Goal: Task Accomplishment & Management: Use online tool/utility

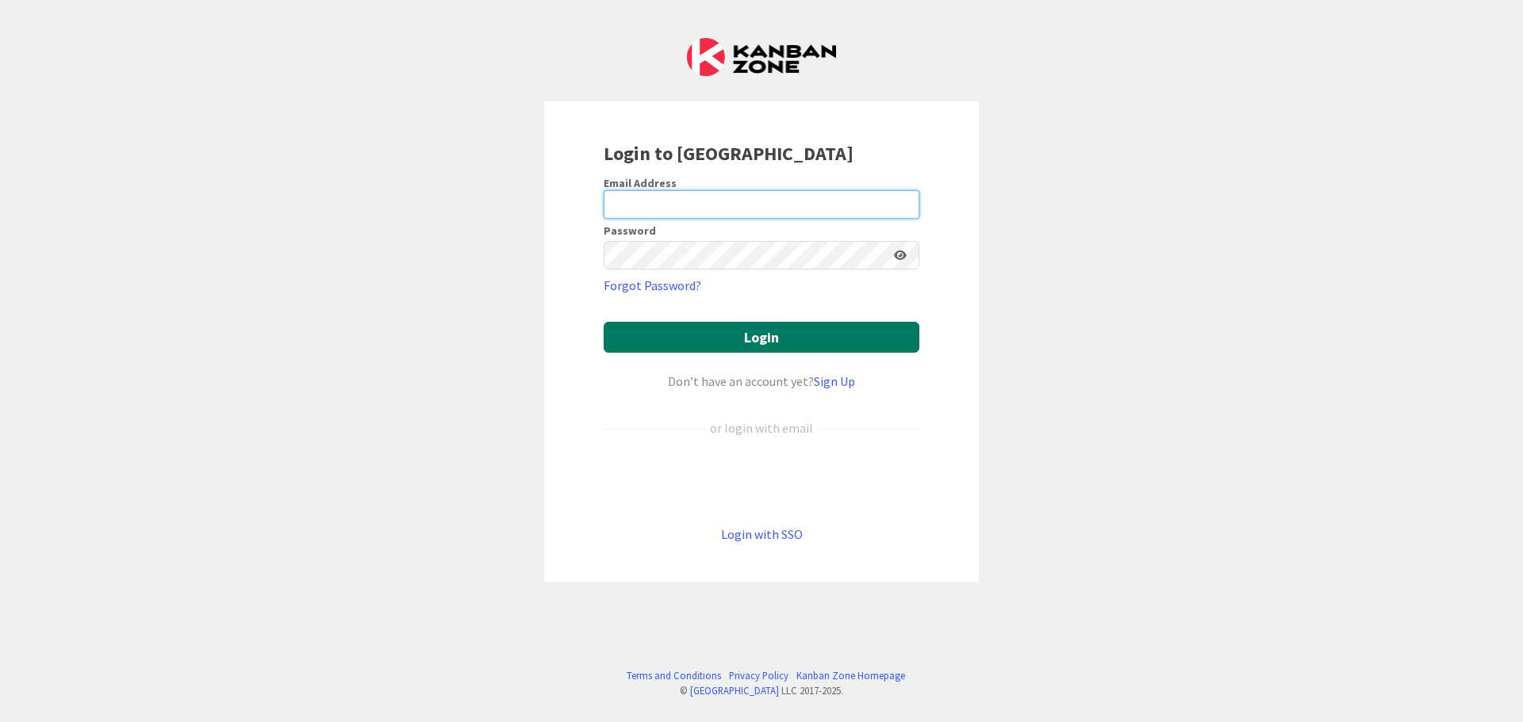
type input "[EMAIL_ADDRESS][DOMAIN_NAME]"
click at [744, 339] on button "Login" at bounding box center [761, 337] width 316 height 31
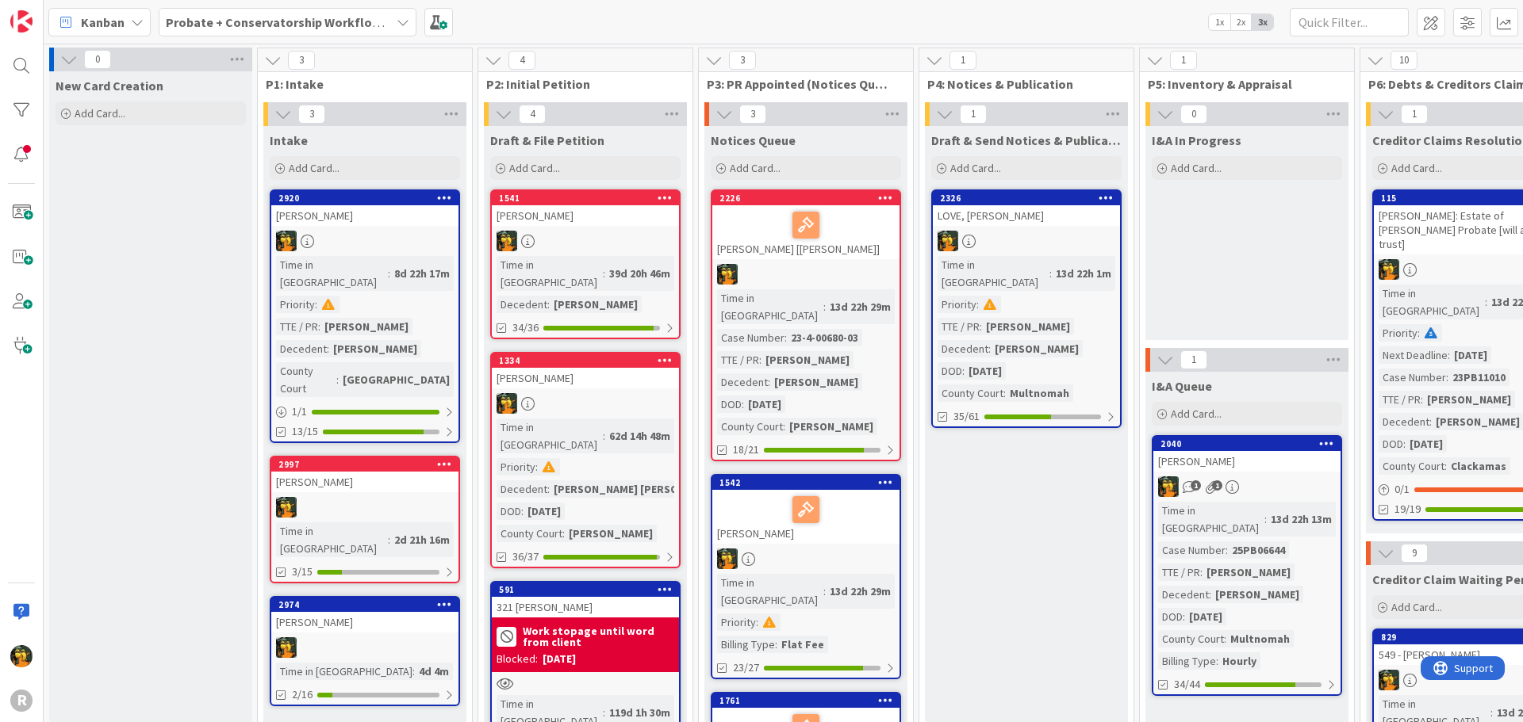
click at [106, 25] on span "Kanban" at bounding box center [103, 22] width 44 height 19
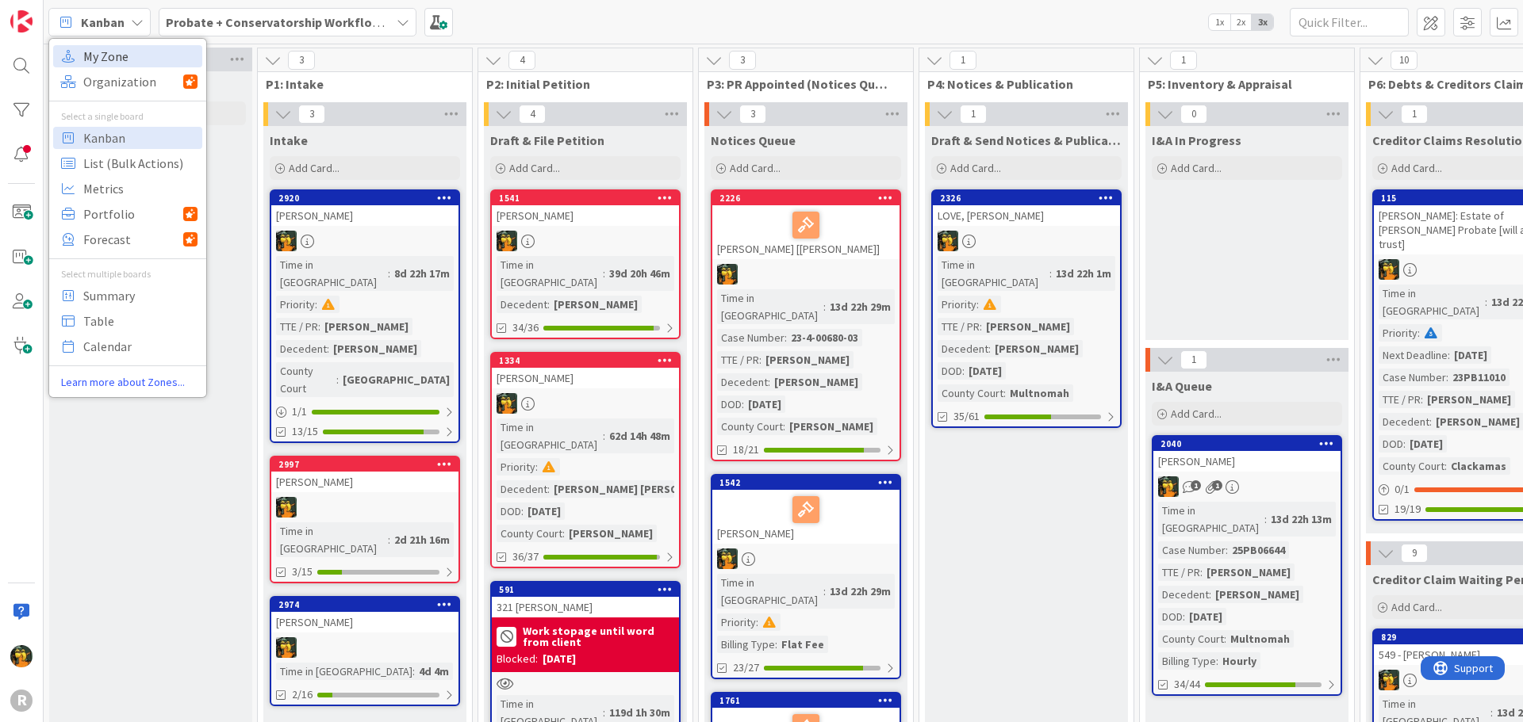
click at [113, 67] on span "My Zone" at bounding box center [140, 56] width 114 height 24
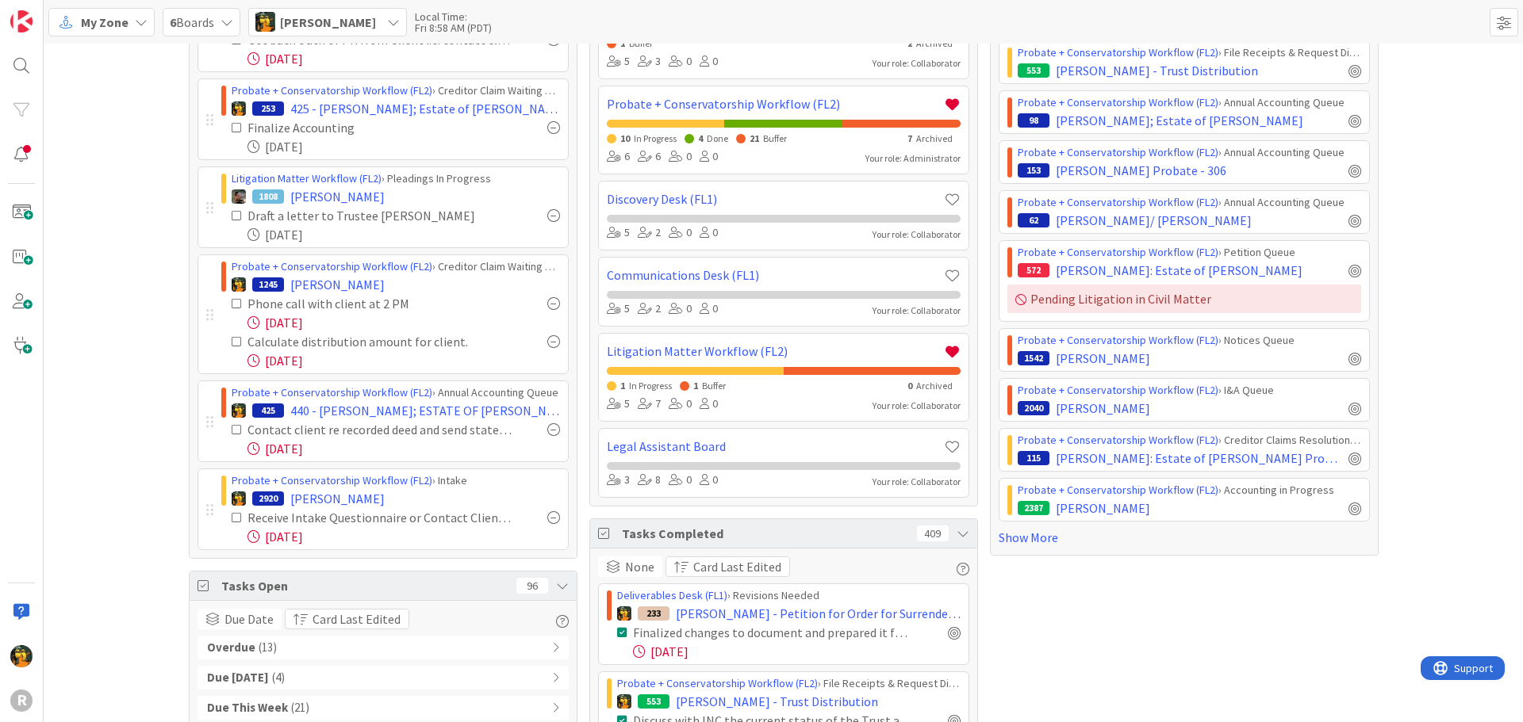
scroll to position [159, 0]
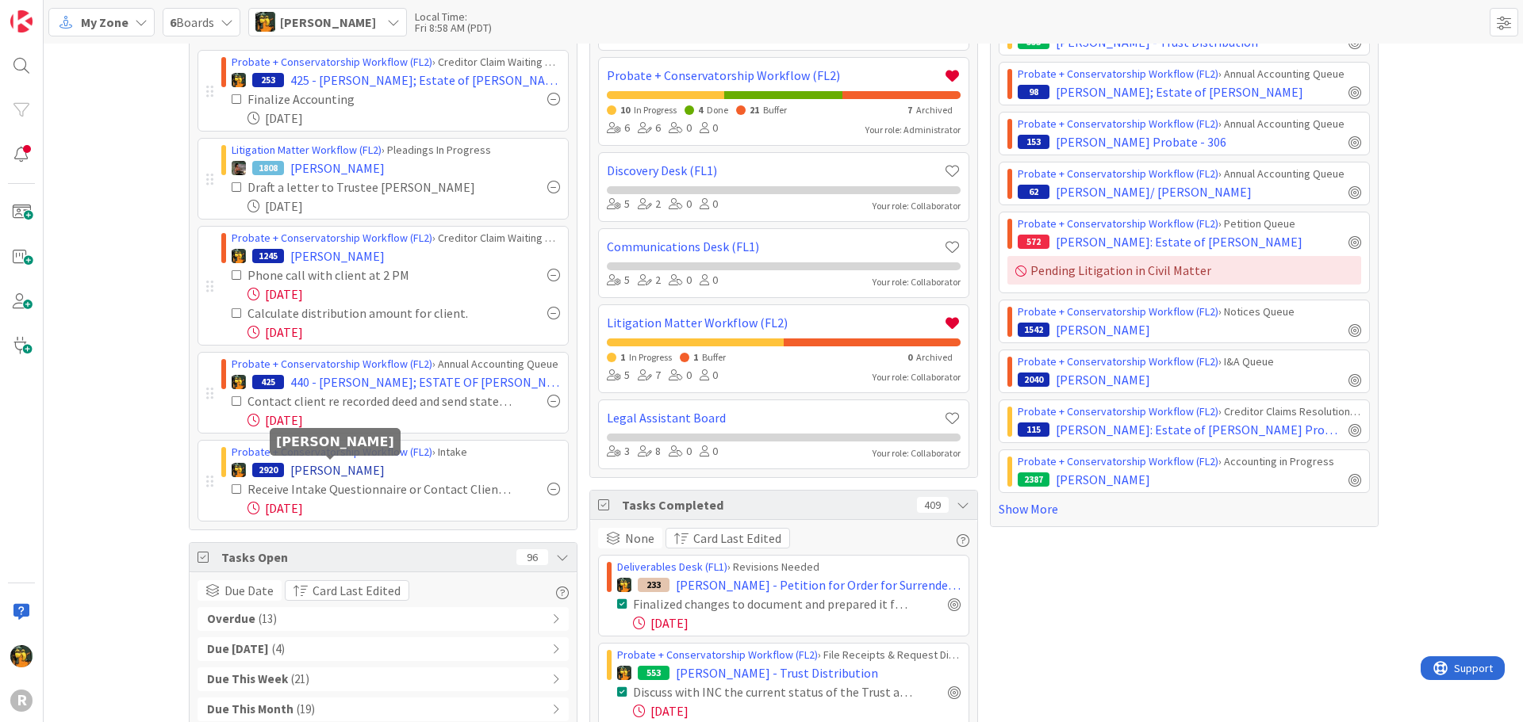
click at [340, 474] on span "[PERSON_NAME]" at bounding box center [337, 470] width 94 height 19
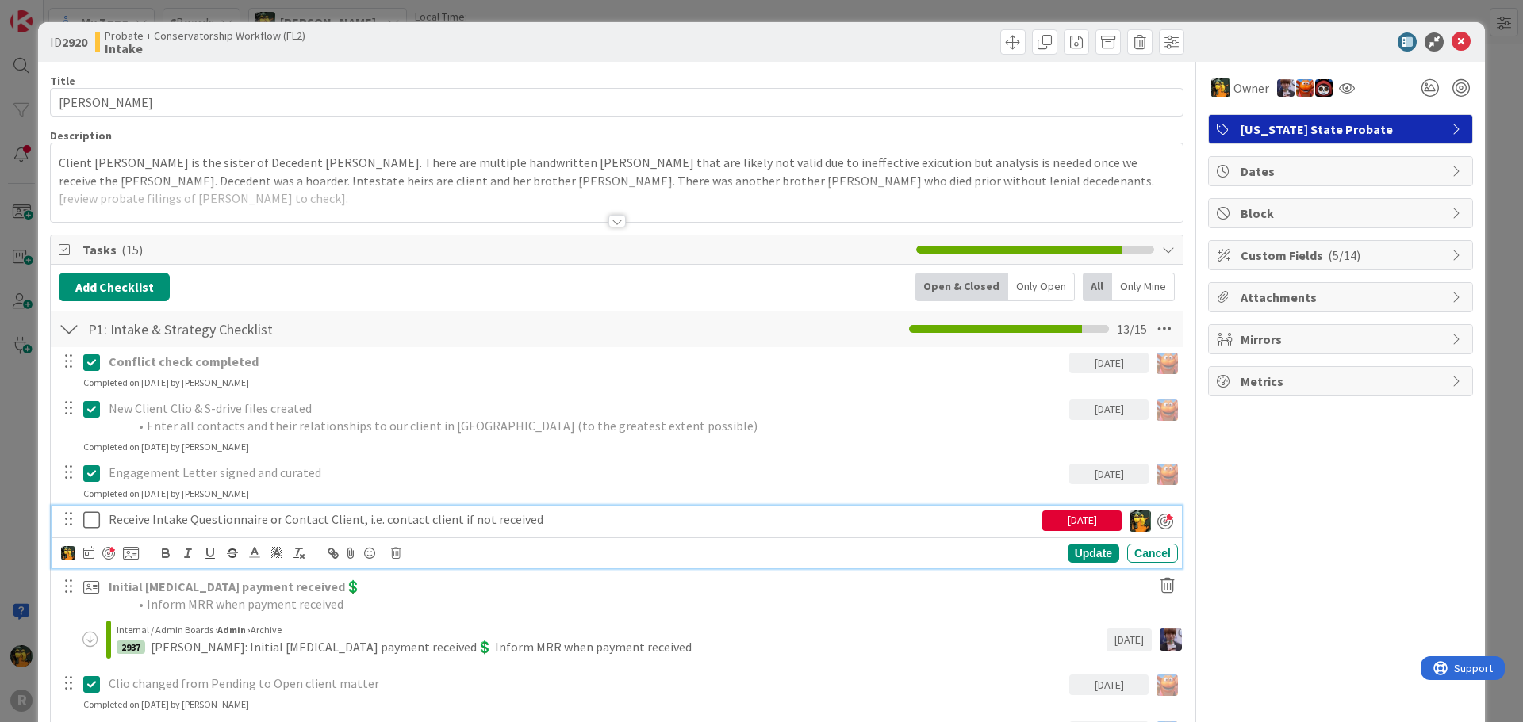
click at [201, 523] on p "Receive Intake Questionnaire or Contact Client, i.e. contact client if not rece…" at bounding box center [572, 520] width 927 height 18
drag, startPoint x: 276, startPoint y: 519, endPoint x: 96, endPoint y: 514, distance: 180.1
click at [96, 514] on div "Receive Intake Questionnaire or Contact Client, i.e. contact client if not rece…" at bounding box center [618, 520] width 1120 height 28
click at [391, 516] on p "Contact Client, i.e. contact client if not received" at bounding box center [572, 520] width 927 height 18
click at [1067, 549] on div "Update" at bounding box center [1093, 553] width 52 height 19
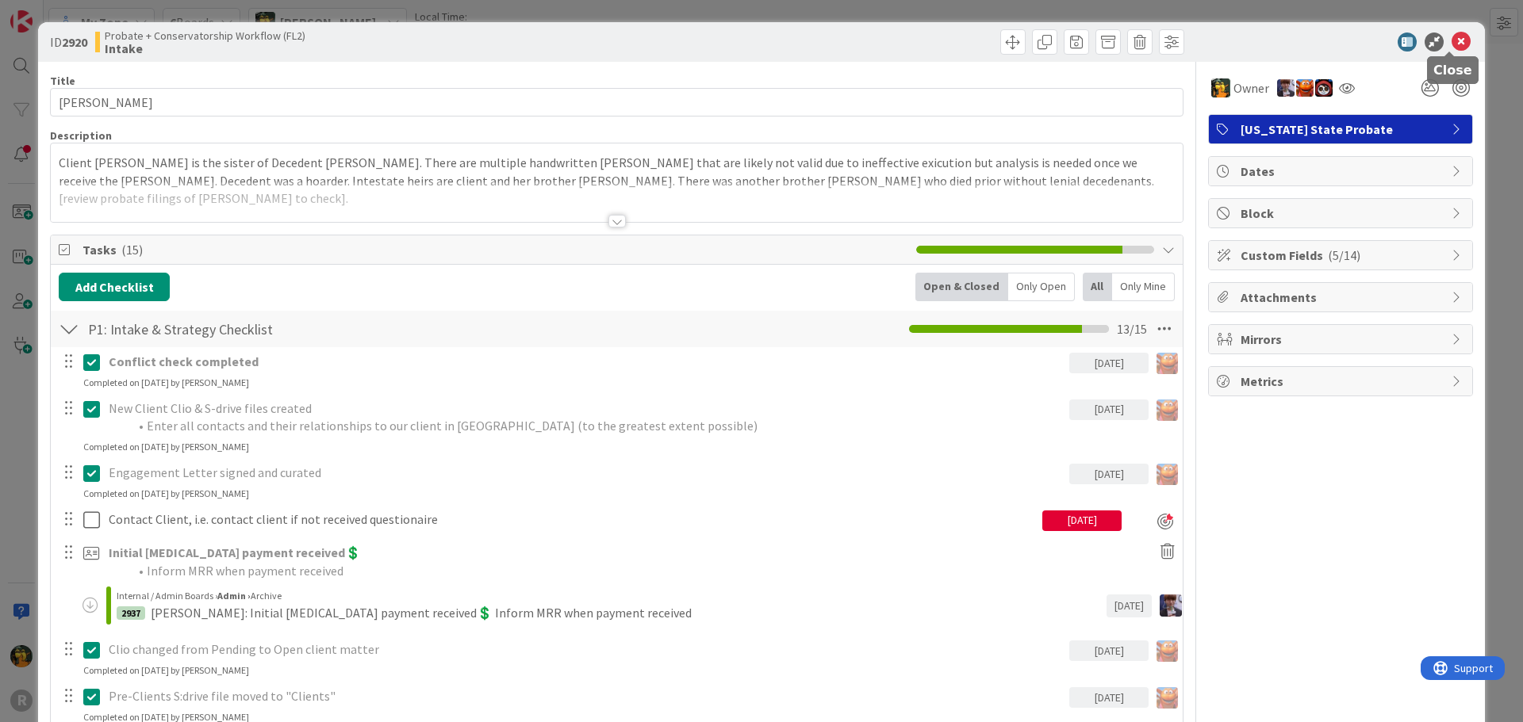
click at [1451, 47] on icon at bounding box center [1460, 42] width 19 height 19
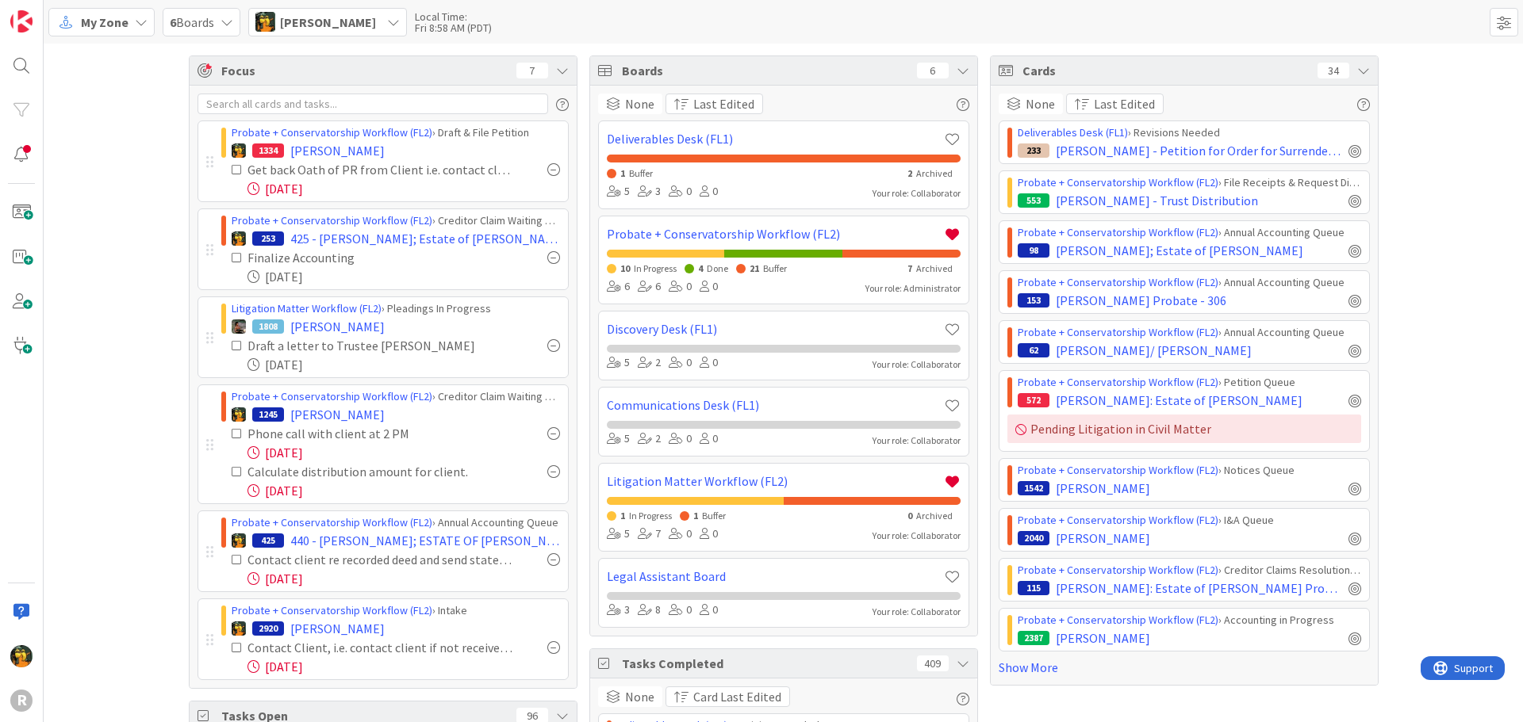
click at [296, 17] on span "[PERSON_NAME]" at bounding box center [328, 22] width 96 height 19
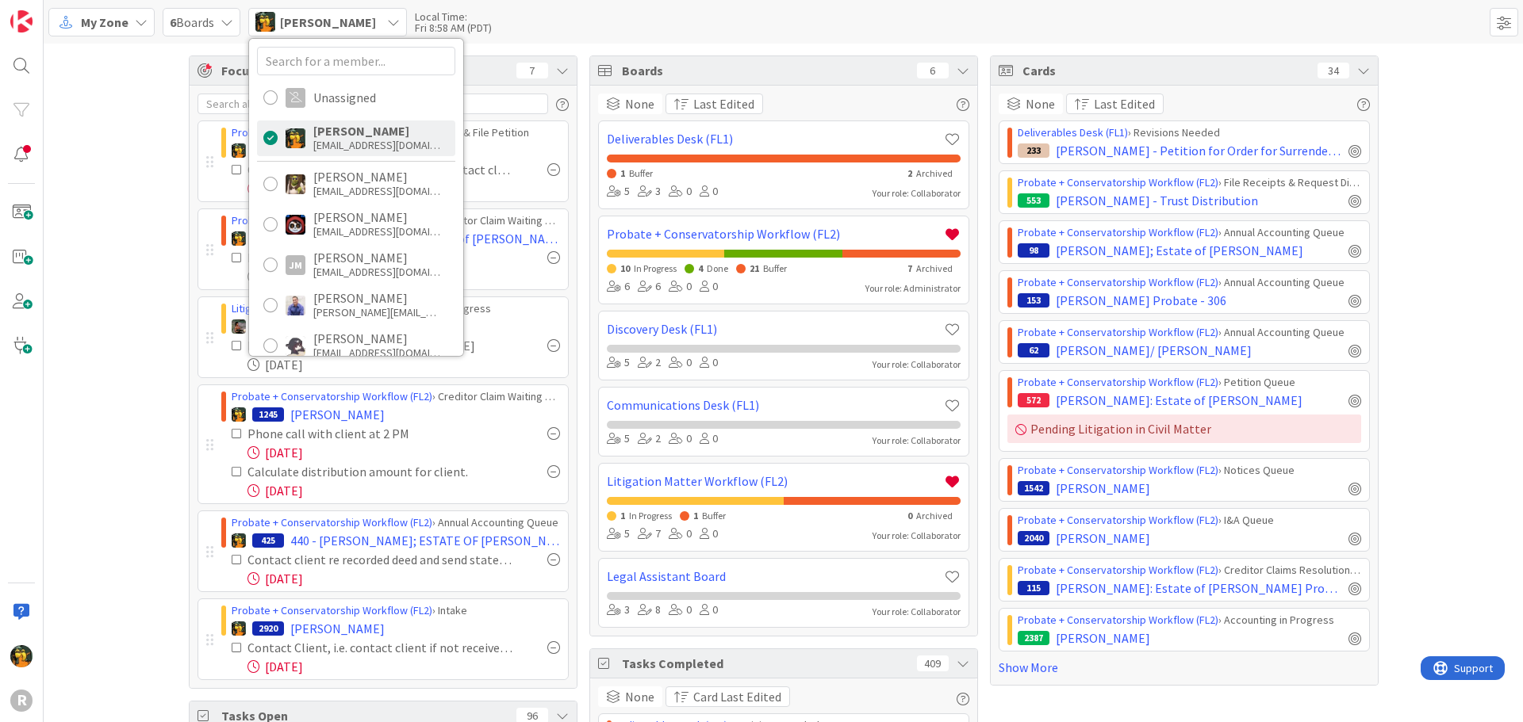
click at [297, 17] on span "[PERSON_NAME]" at bounding box center [328, 22] width 96 height 19
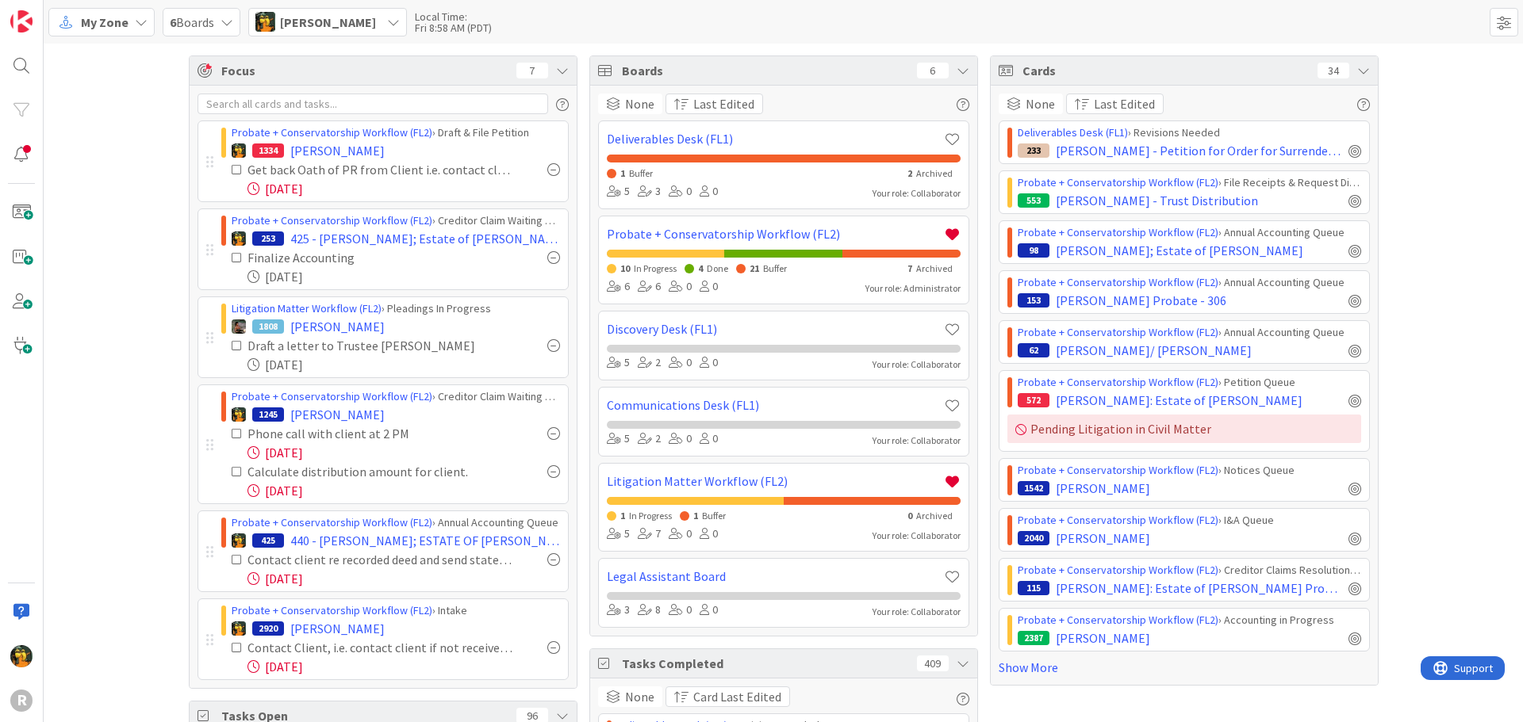
click at [120, 21] on span "My Zone" at bounding box center [105, 22] width 48 height 19
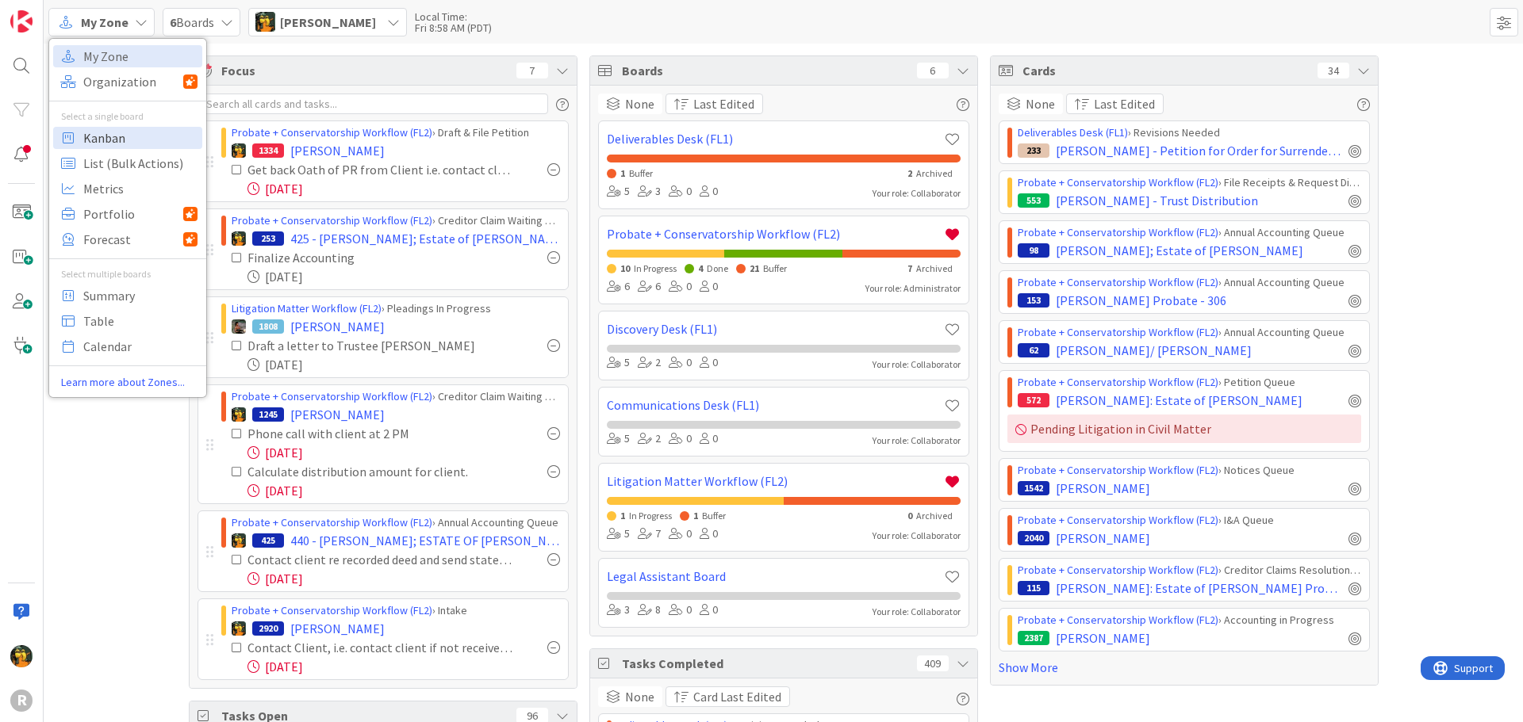
click at [126, 137] on span "Kanban" at bounding box center [140, 138] width 114 height 24
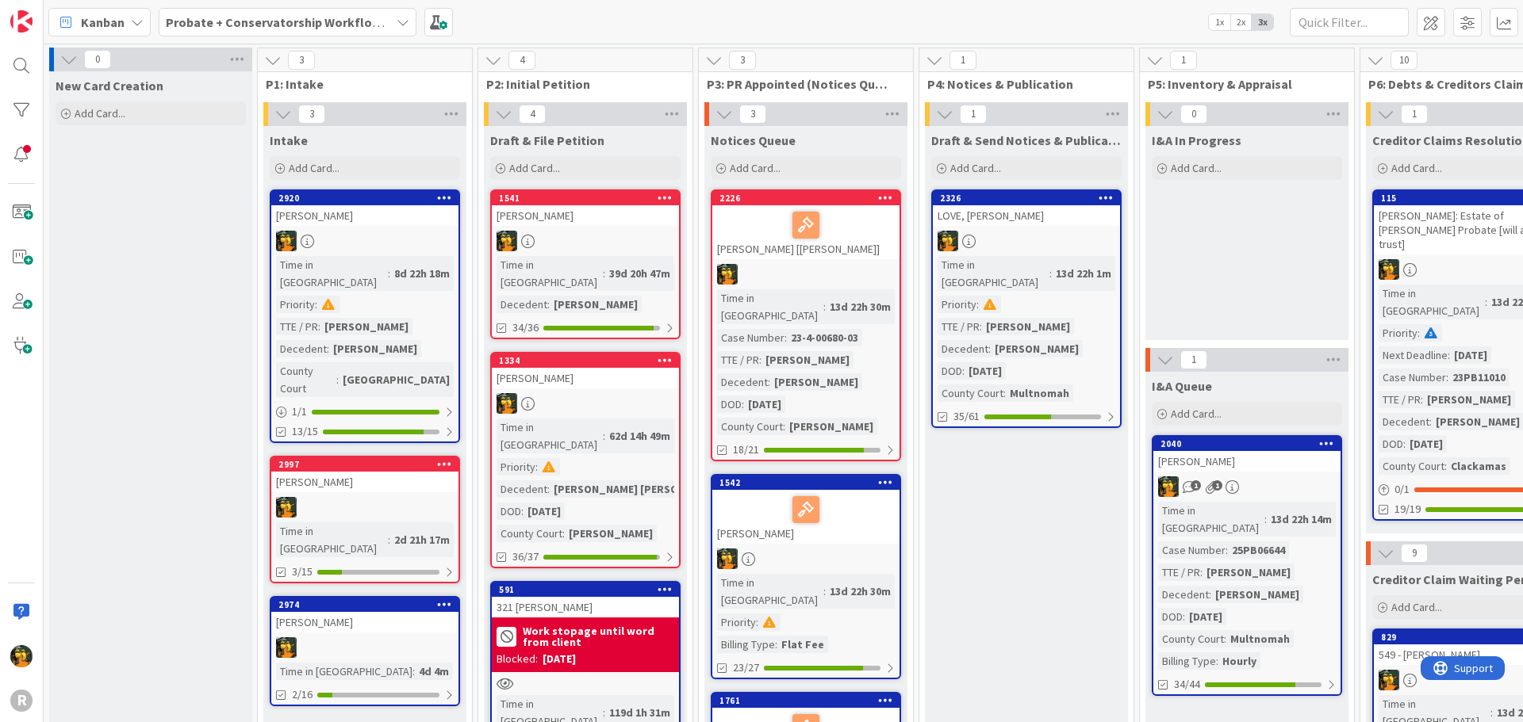
click at [346, 17] on b "Probate + Conservatorship Workflow (FL2)" at bounding box center [289, 22] width 247 height 16
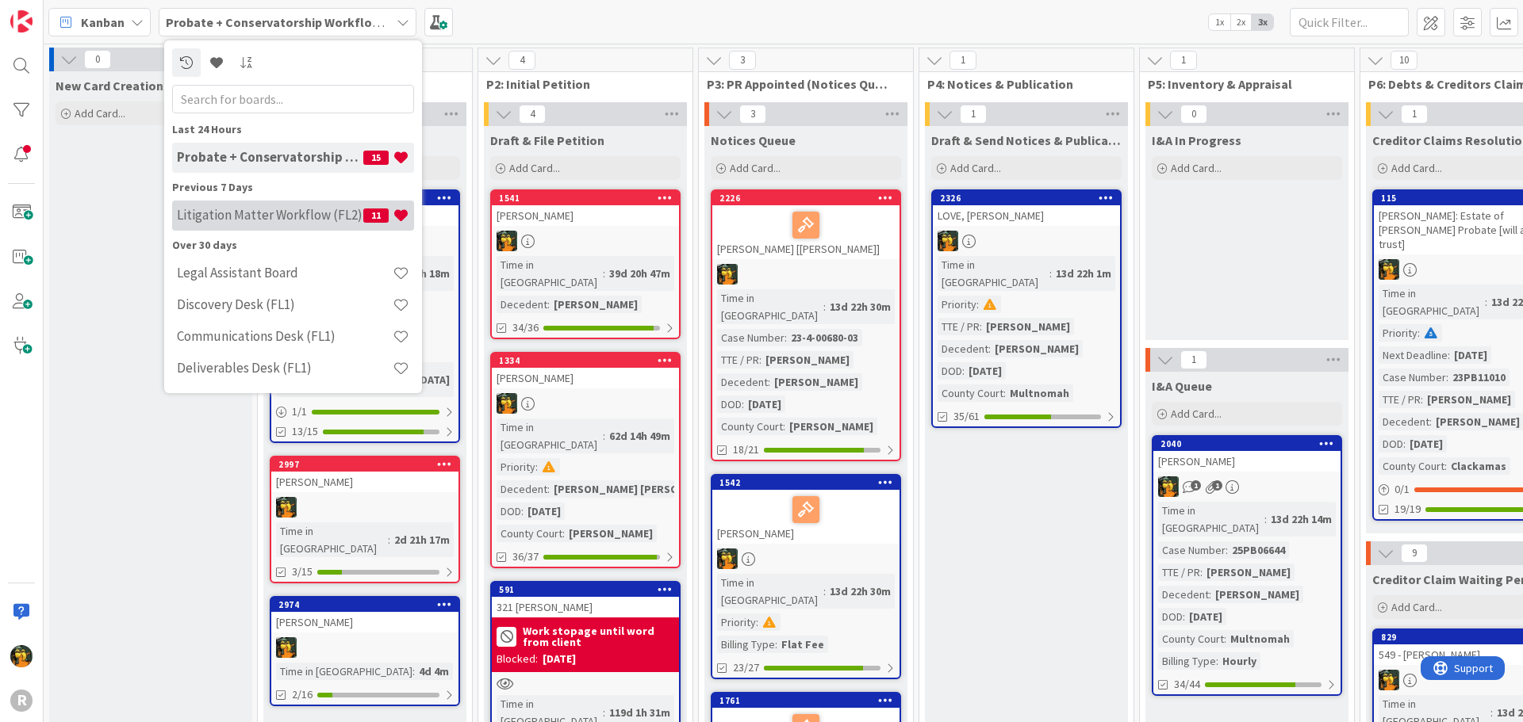
click at [297, 216] on h4 "Litigation Matter Workflow (FL2)" at bounding box center [270, 215] width 186 height 16
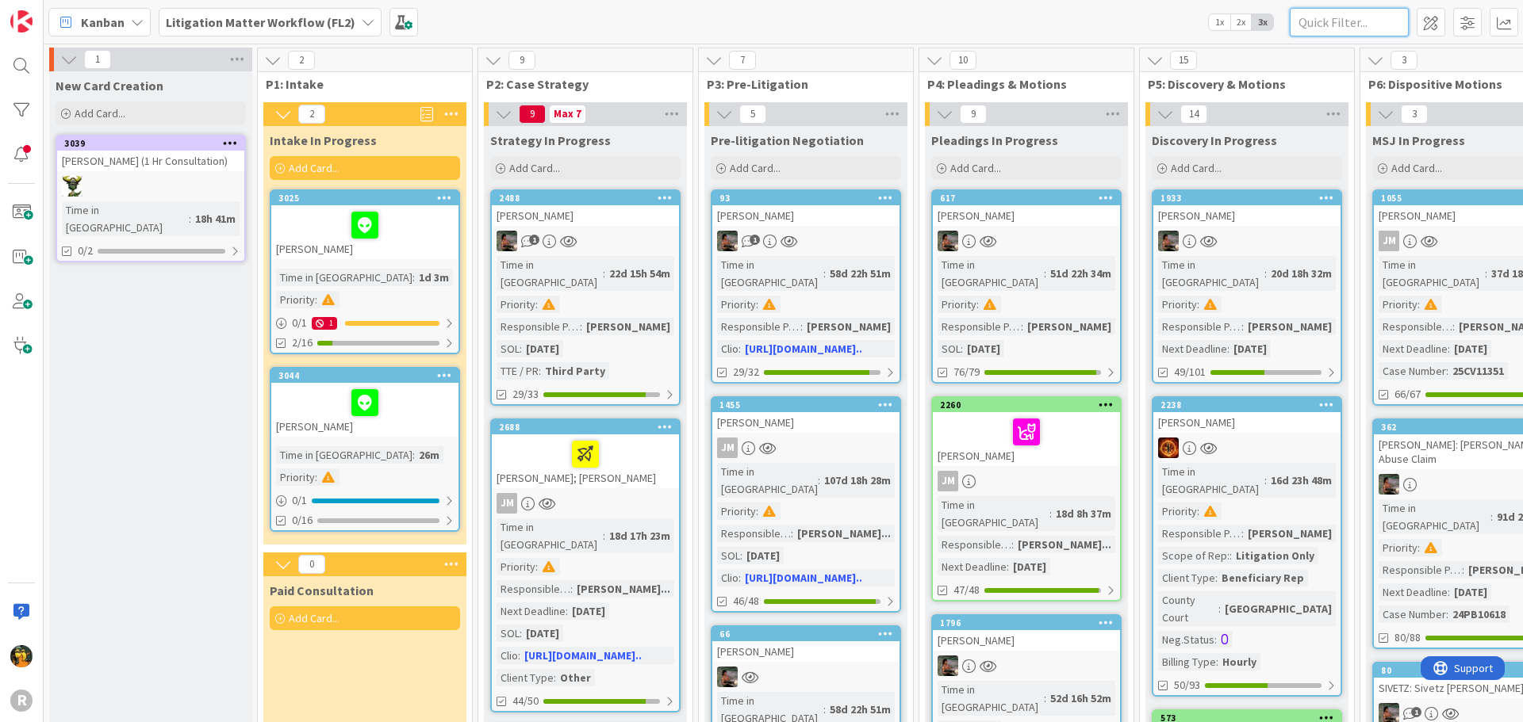
click at [1344, 34] on input "text" at bounding box center [1348, 22] width 119 height 29
type input "monte"
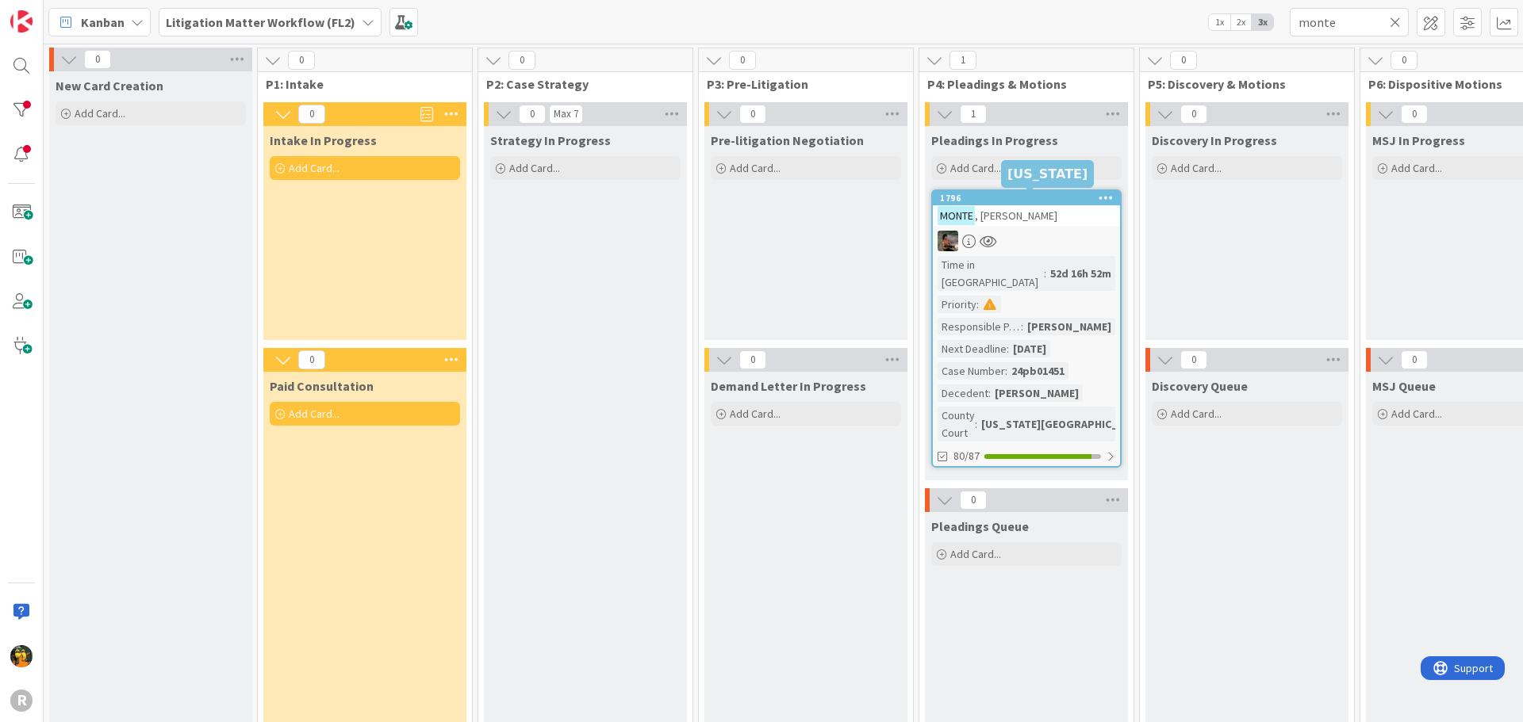
click at [1065, 215] on div "[PERSON_NAME]" at bounding box center [1026, 215] width 187 height 21
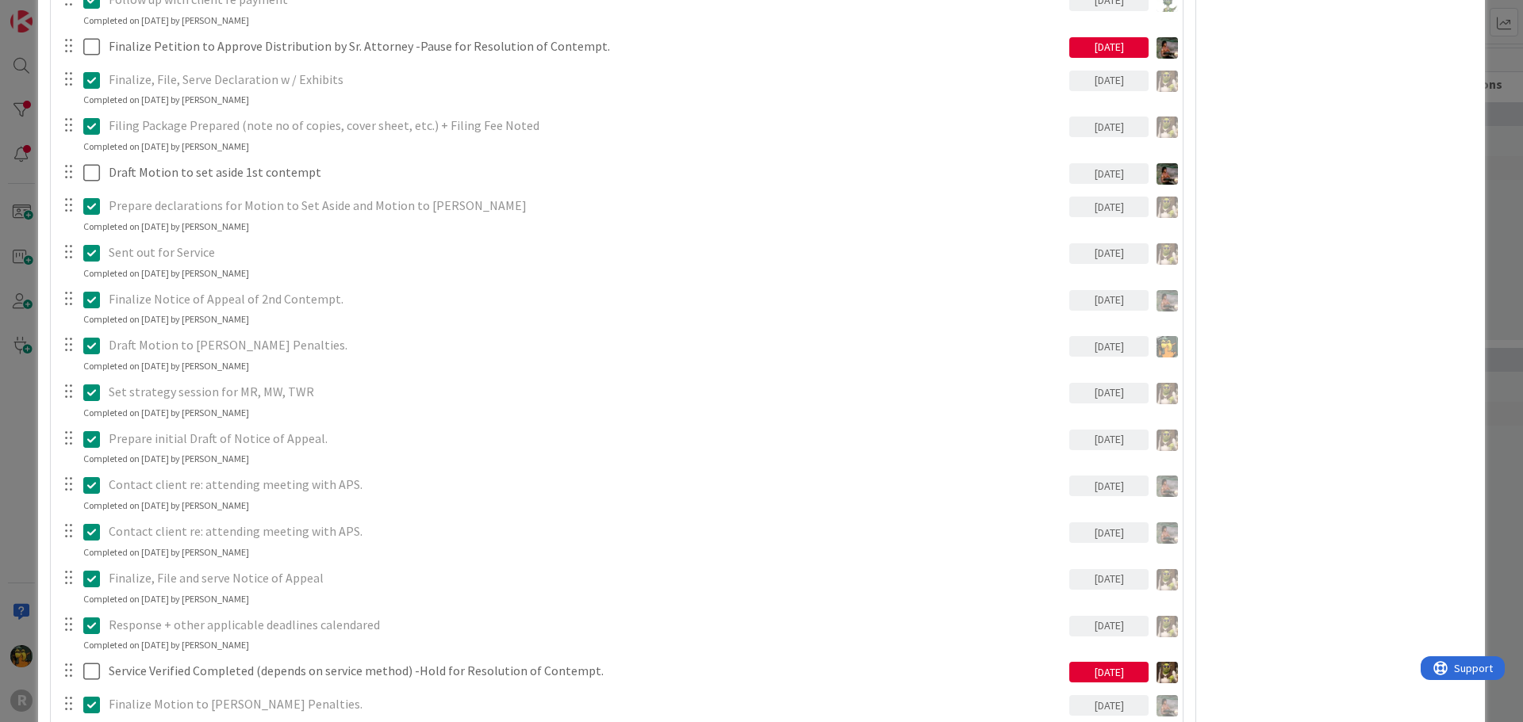
scroll to position [1189, 0]
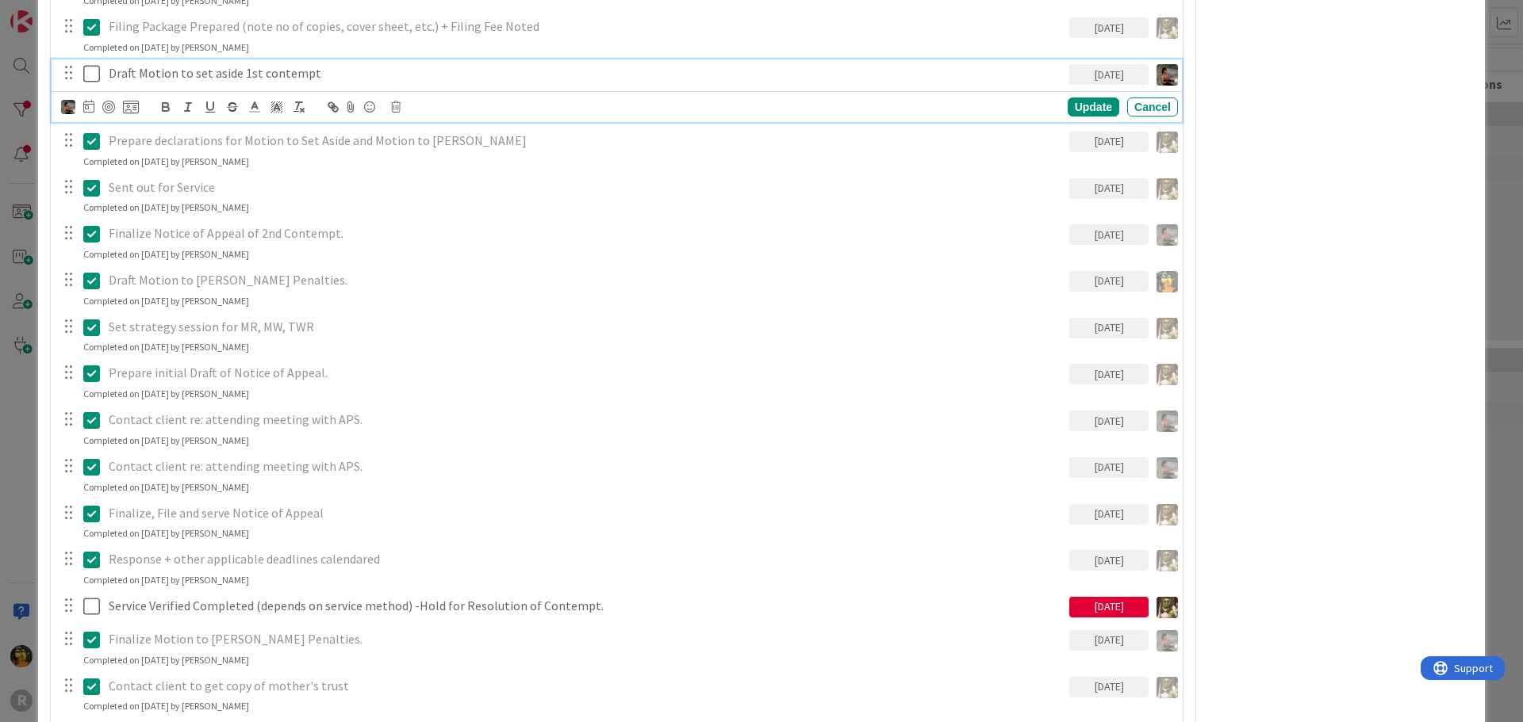
click at [163, 75] on p "Draft Motion to set aside 1st contempt" at bounding box center [586, 73] width 954 height 18
click at [65, 105] on img at bounding box center [68, 107] width 14 height 14
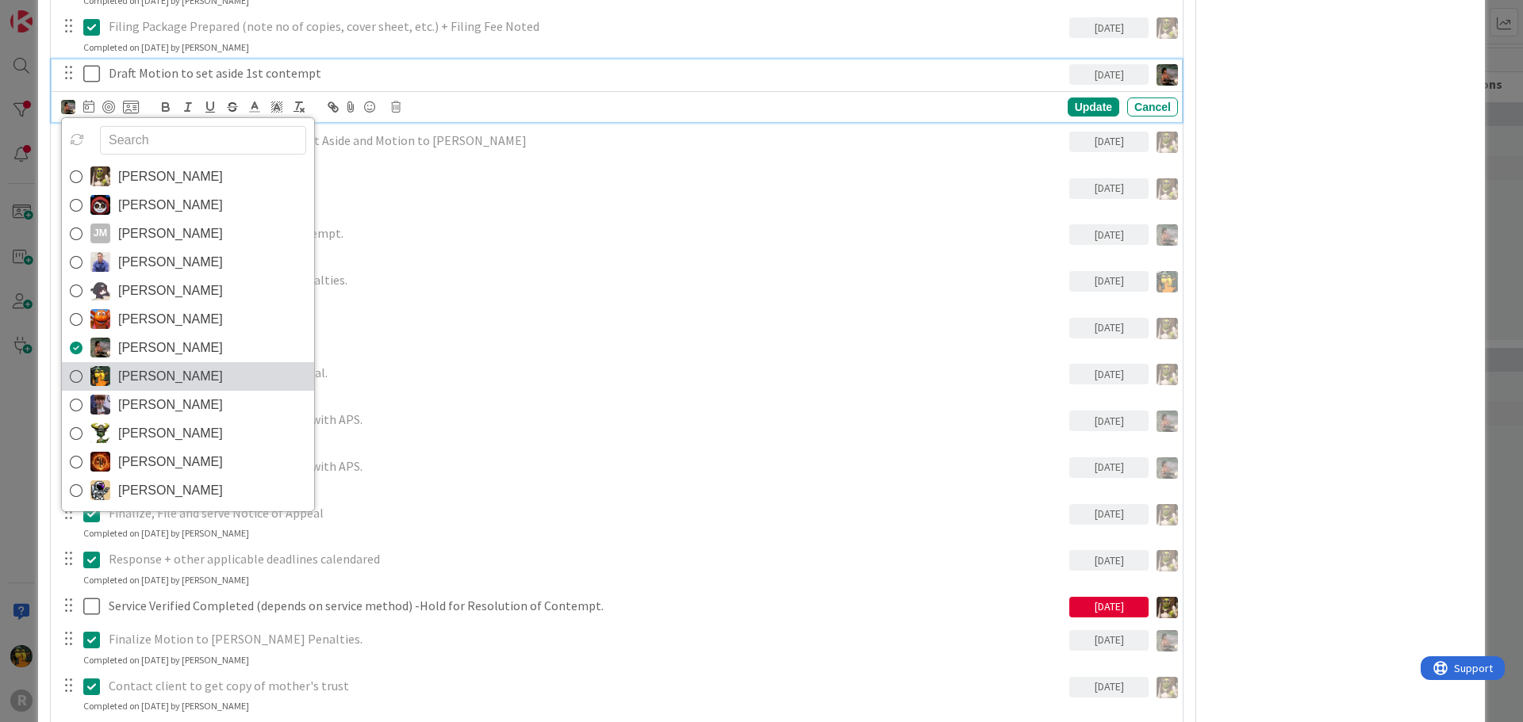
click at [197, 381] on link "[PERSON_NAME]" at bounding box center [188, 376] width 252 height 29
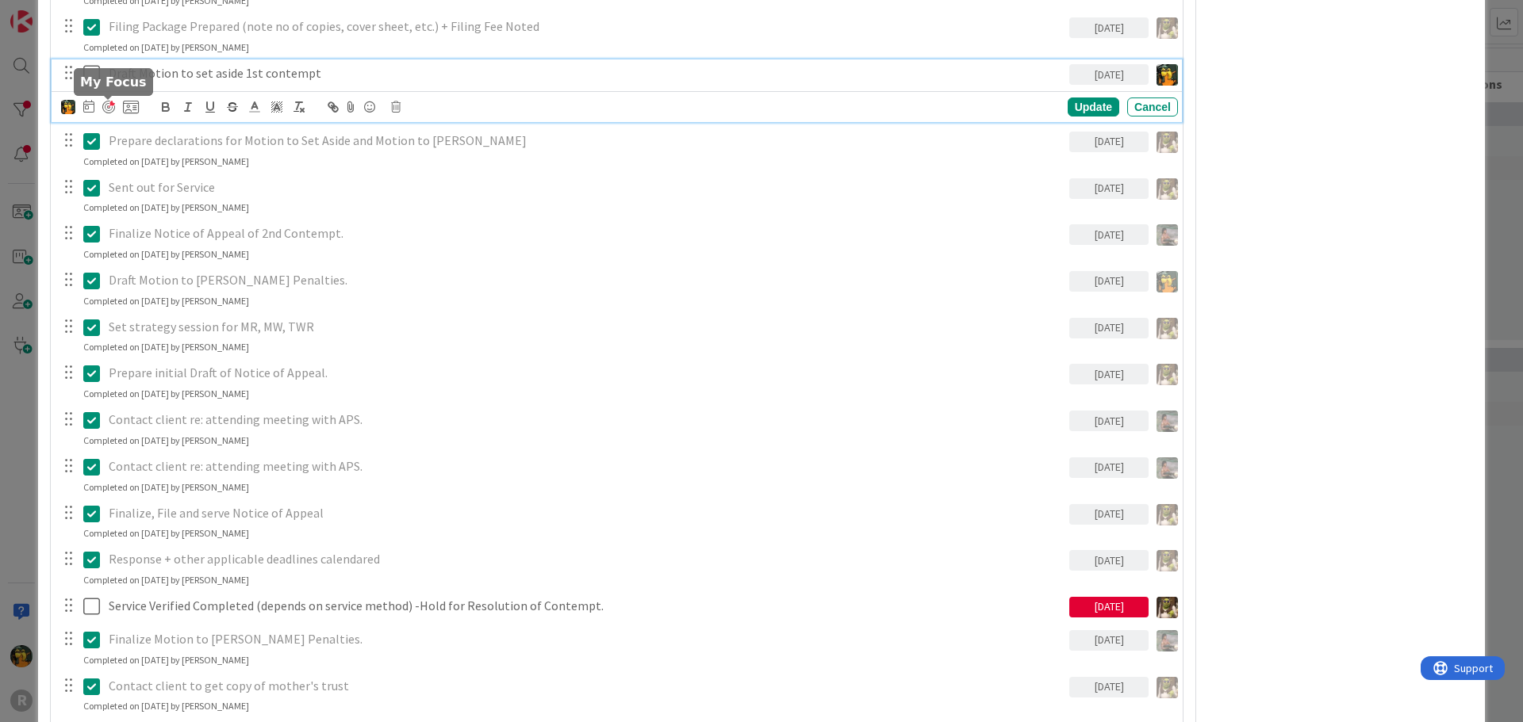
click at [104, 105] on div at bounding box center [108, 107] width 13 height 13
click at [1074, 109] on div "Update" at bounding box center [1093, 107] width 52 height 19
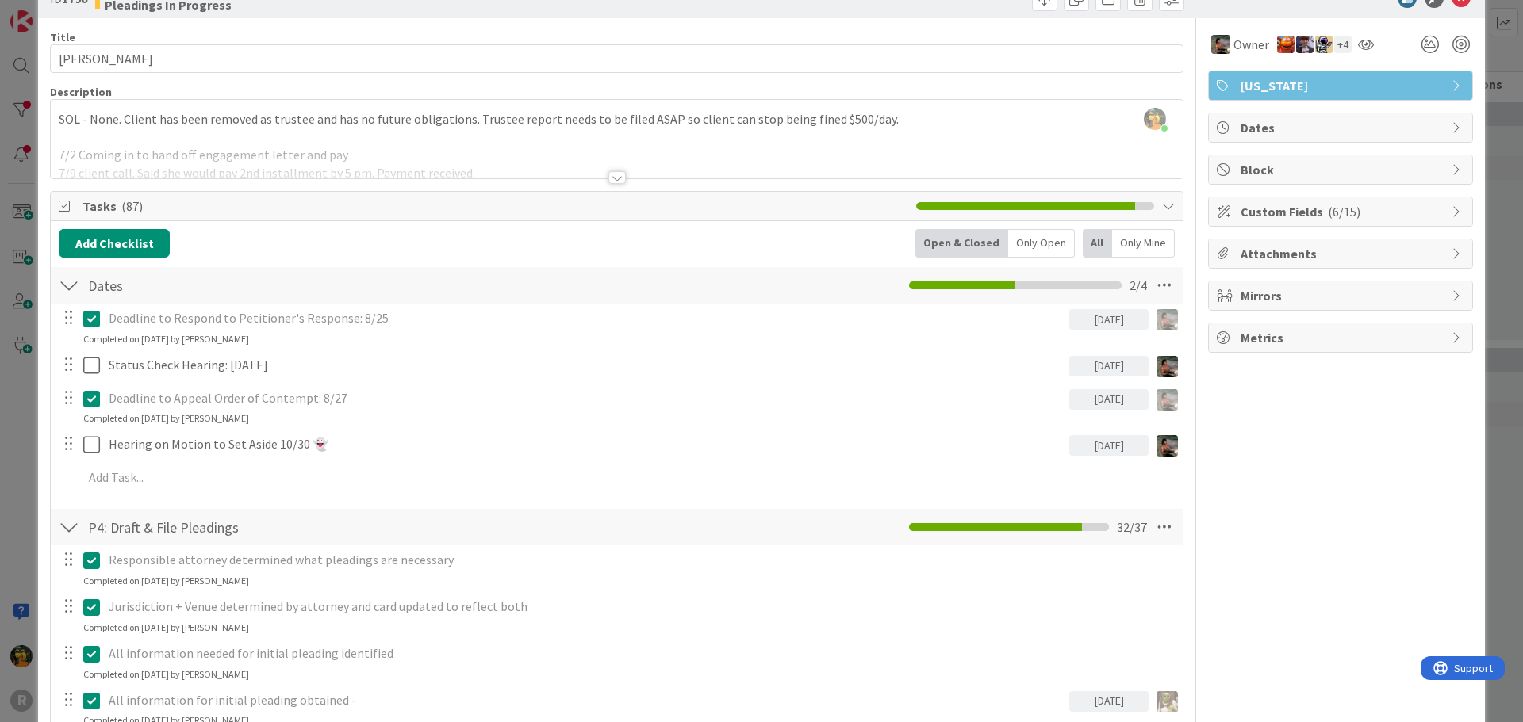
scroll to position [0, 0]
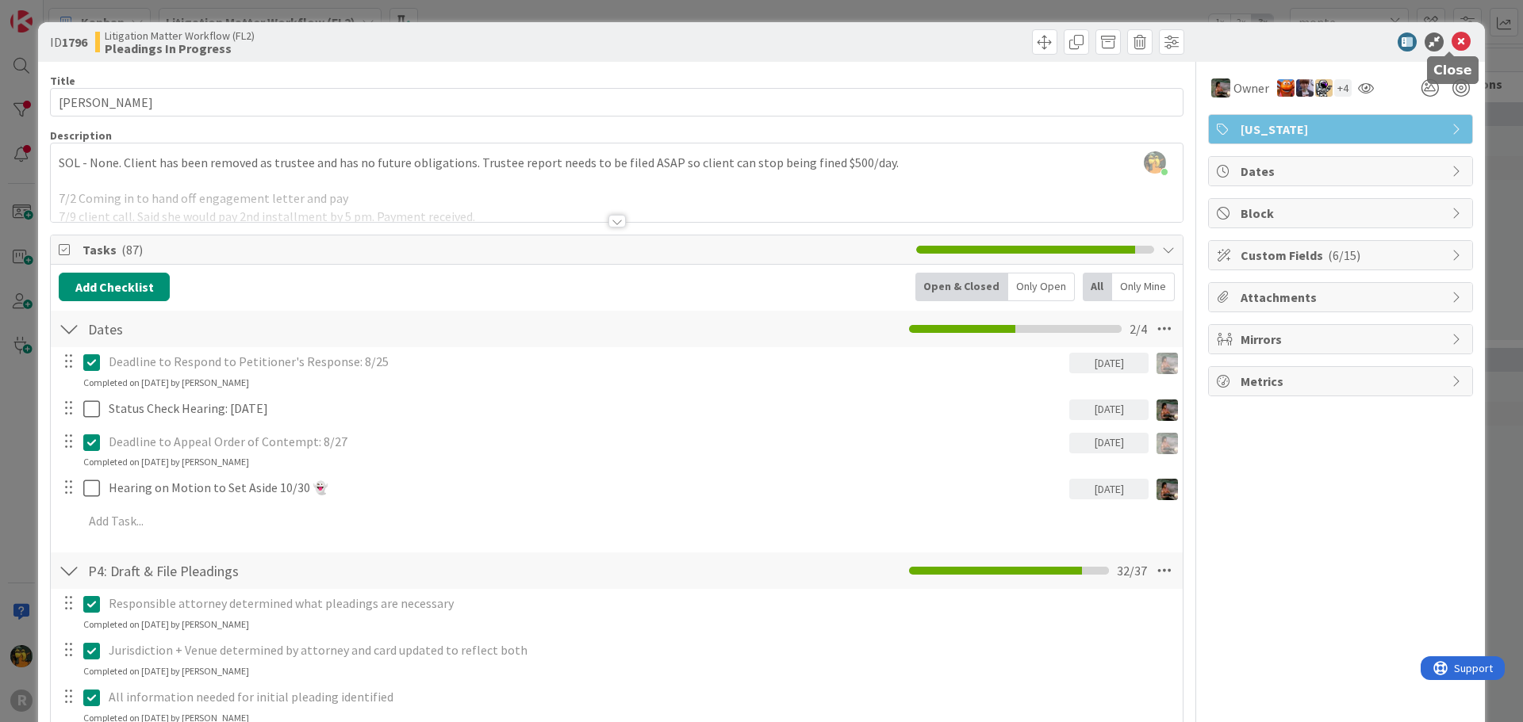
click at [1451, 40] on icon at bounding box center [1460, 42] width 19 height 19
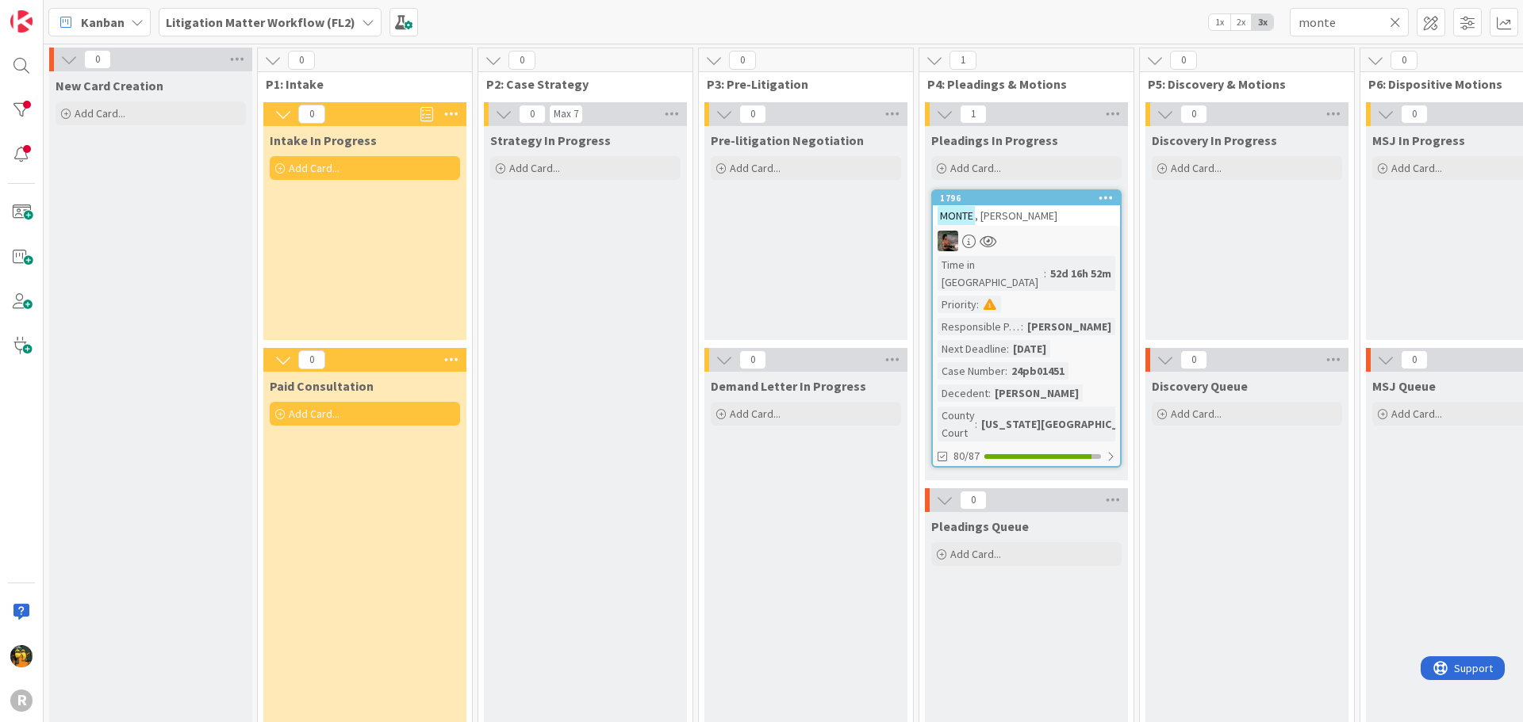
click at [72, 25] on icon at bounding box center [66, 22] width 21 height 21
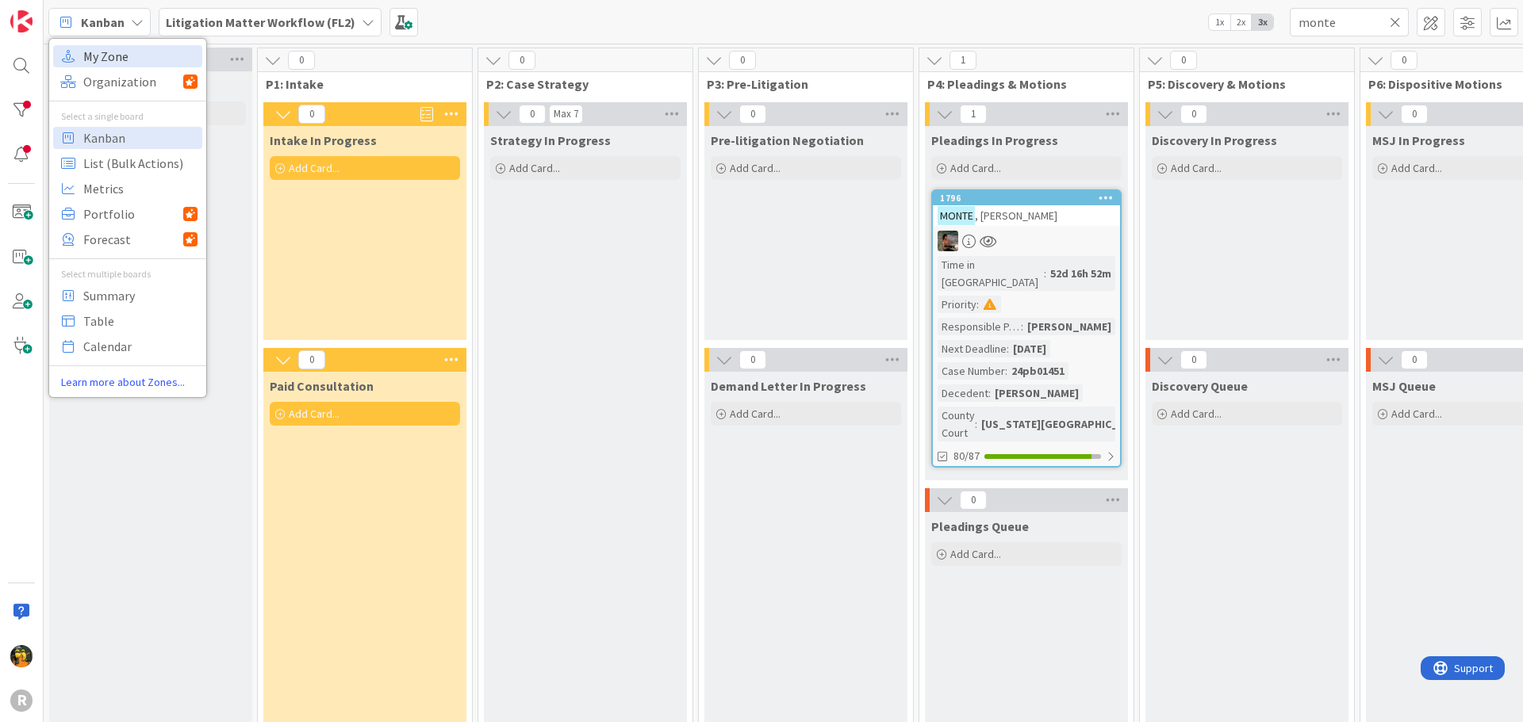
click at [101, 66] on span "My Zone" at bounding box center [140, 56] width 114 height 24
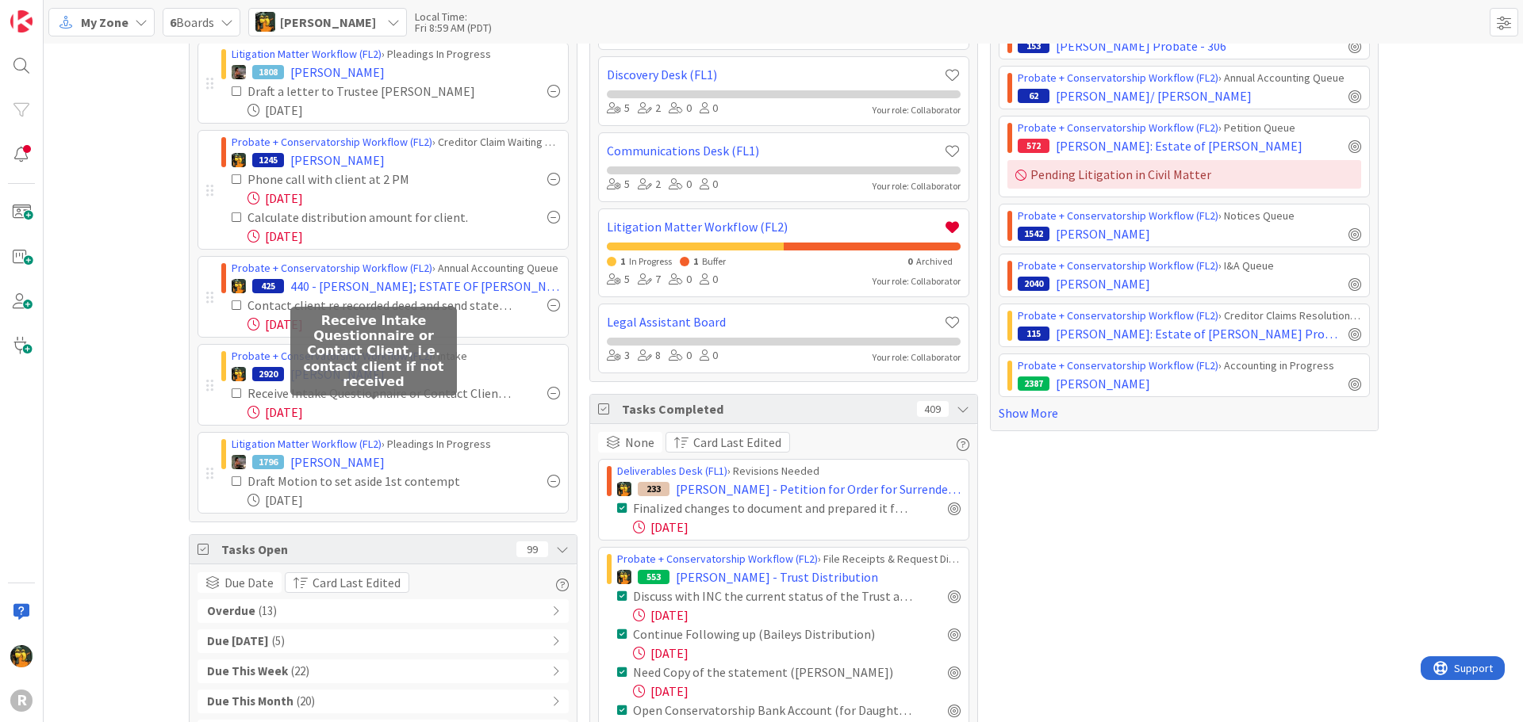
scroll to position [238, 0]
